Goal: Check status: Check status

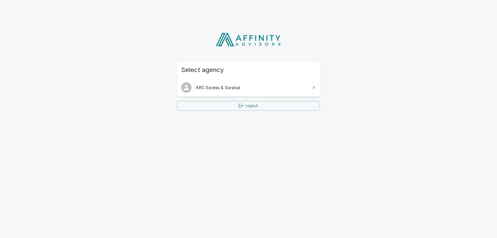
click at [248, 89] on span "ARC Excess & Surplus" at bounding box center [252, 87] width 112 height 6
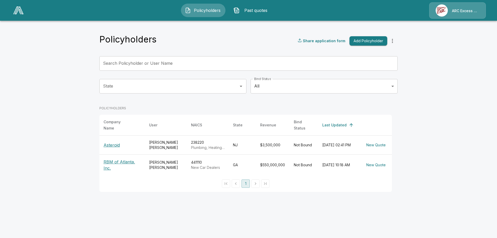
click at [120, 161] on p "RBM of Atlanta, Inc." at bounding box center [122, 165] width 37 height 12
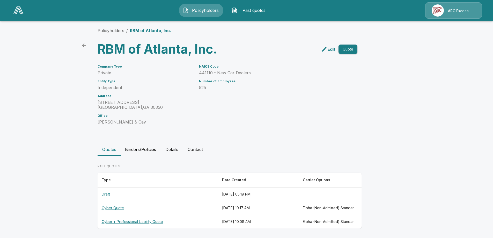
scroll to position [2, 0]
click at [111, 207] on th "Cyber Quote" at bounding box center [158, 208] width 121 height 14
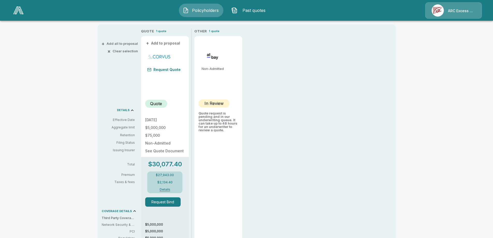
scroll to position [106, 0]
click at [168, 190] on button "Details" at bounding box center [165, 189] width 21 height 3
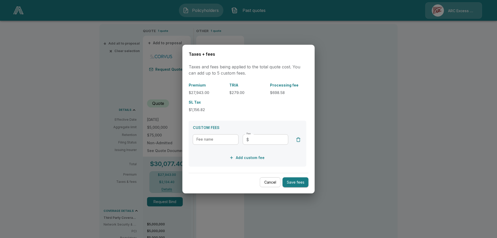
click at [273, 184] on button "Cancel" at bounding box center [270, 182] width 21 height 10
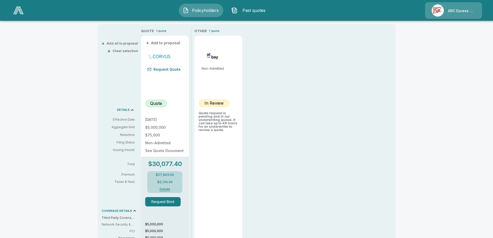
click at [166, 189] on button "Details" at bounding box center [165, 189] width 21 height 3
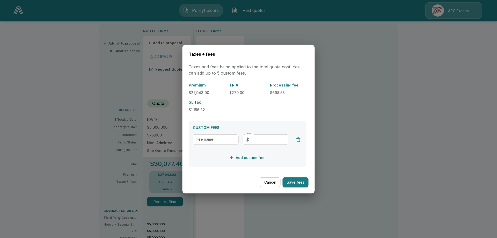
click at [269, 182] on button "Cancel" at bounding box center [270, 182] width 21 height 10
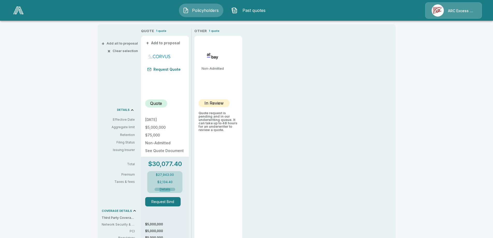
click at [169, 189] on button "Details" at bounding box center [165, 189] width 21 height 3
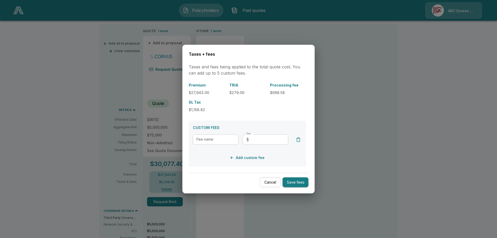
click at [275, 182] on button "Cancel" at bounding box center [270, 182] width 21 height 10
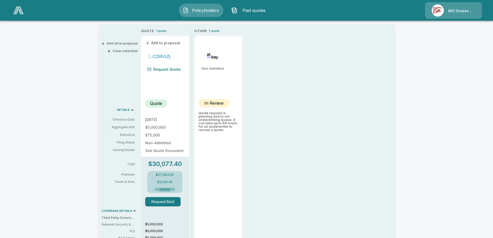
click at [164, 188] on button "Details" at bounding box center [165, 189] width 21 height 3
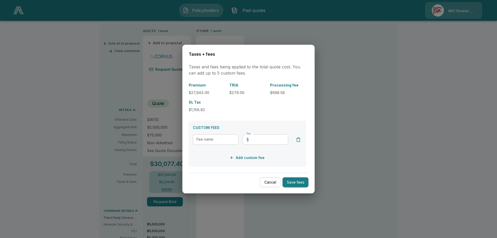
click at [273, 184] on button "Cancel" at bounding box center [270, 182] width 21 height 10
